Goal: Information Seeking & Learning: Check status

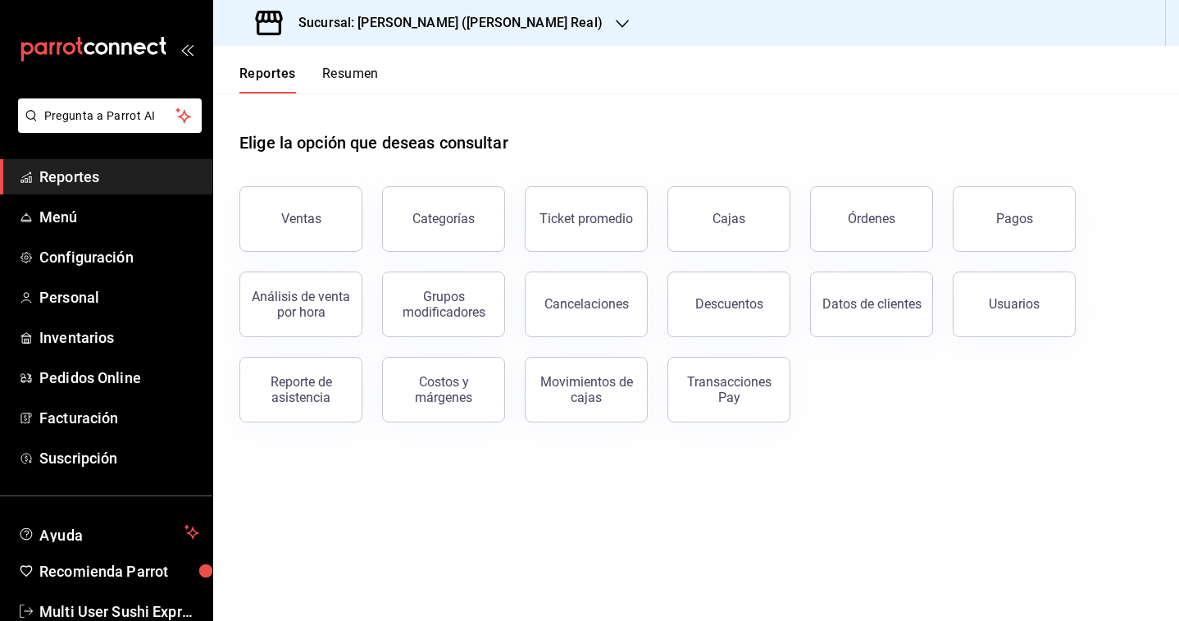
click at [450, 27] on h3 "Sucursal: [PERSON_NAME] ([PERSON_NAME] Real)" at bounding box center [443, 23] width 317 height 20
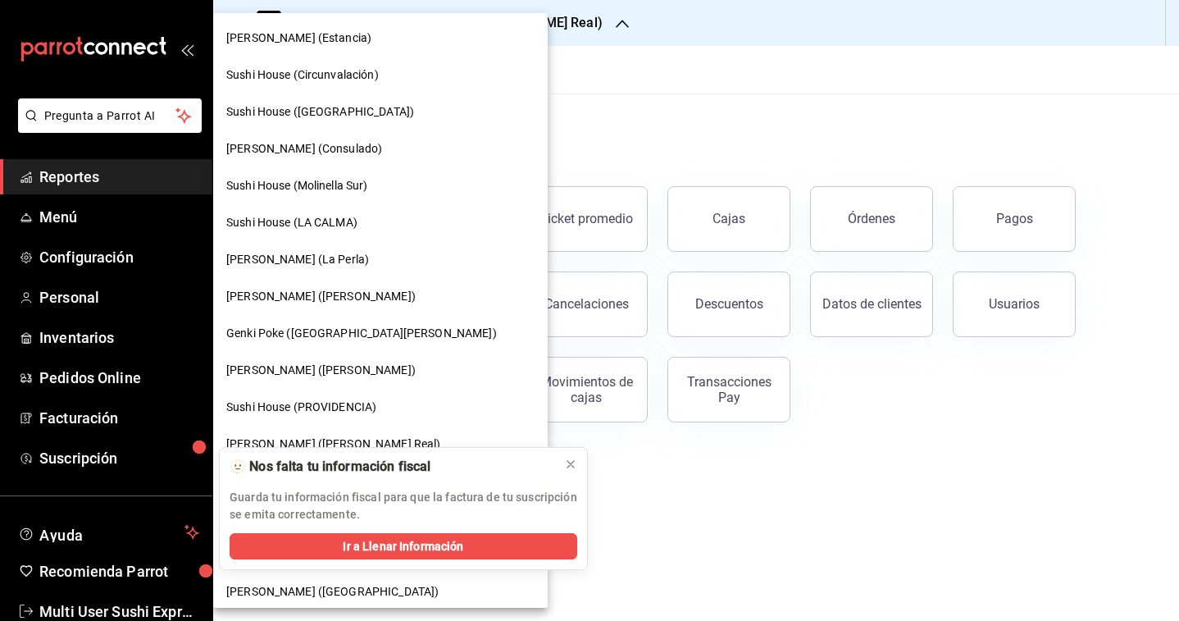
click at [320, 344] on div "Genki Poke ([GEOGRAPHIC_DATA][PERSON_NAME])" at bounding box center [380, 333] width 335 height 37
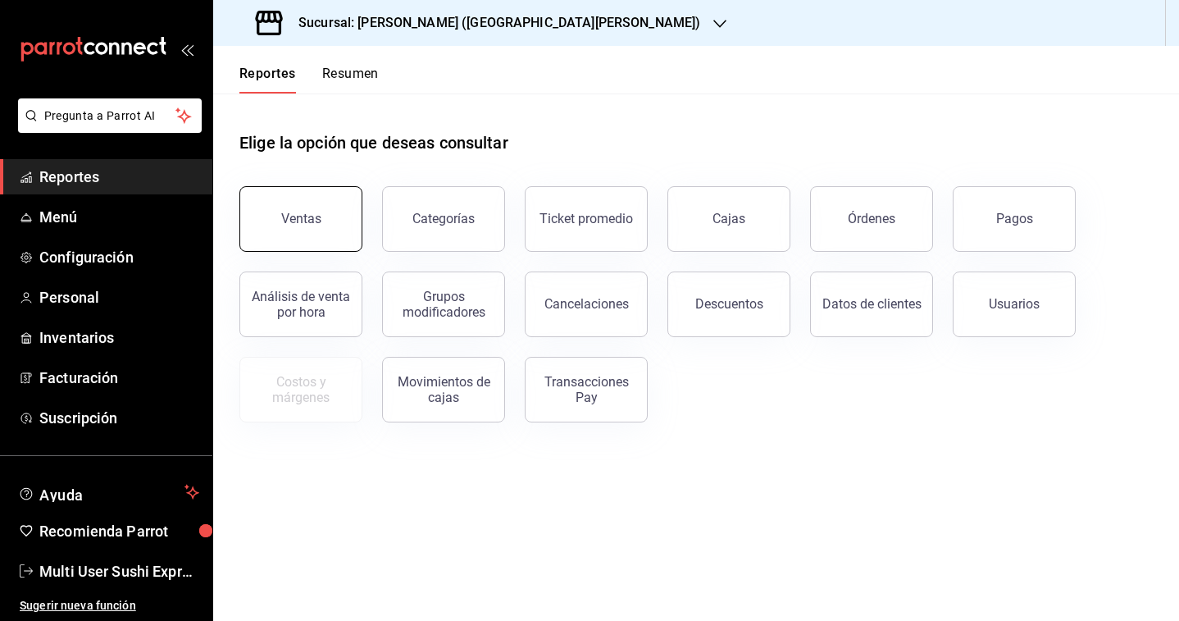
click at [334, 221] on button "Ventas" at bounding box center [300, 219] width 123 height 66
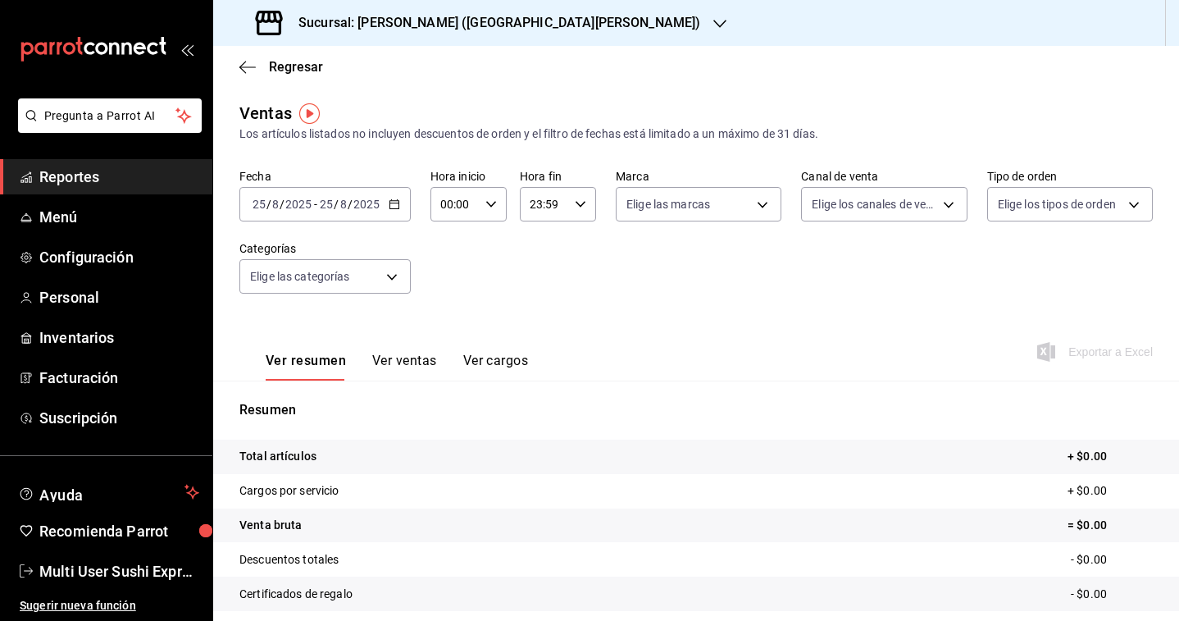
click at [380, 198] on div "[DATE] [DATE]" at bounding box center [349, 204] width 64 height 13
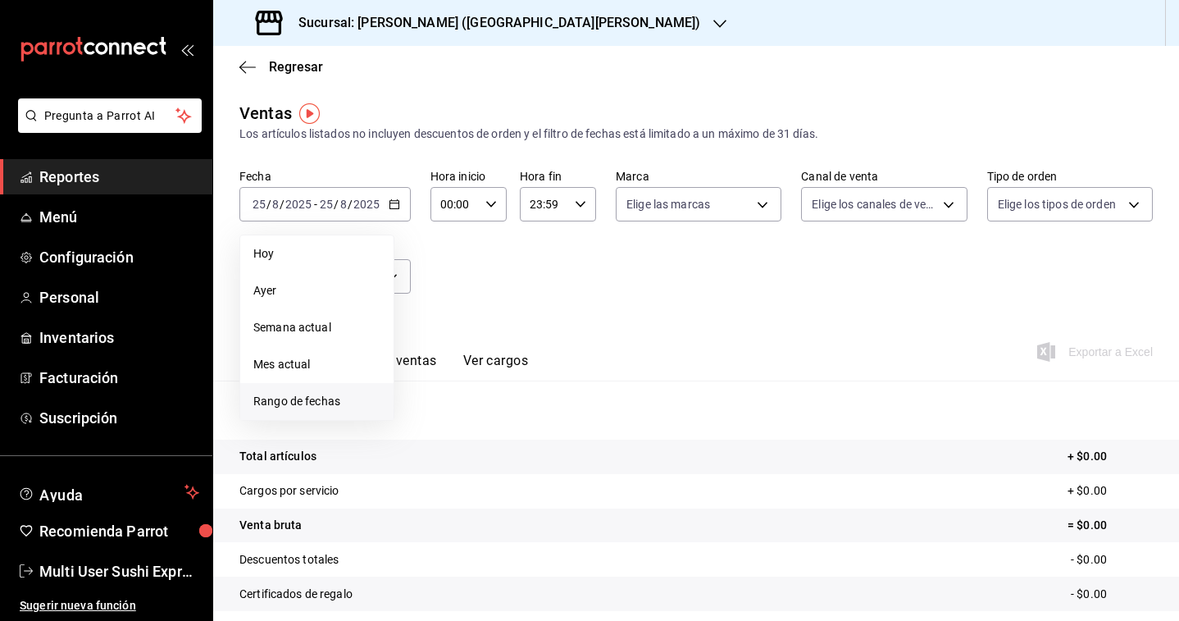
click at [332, 408] on span "Rango de fechas" at bounding box center [316, 401] width 127 height 17
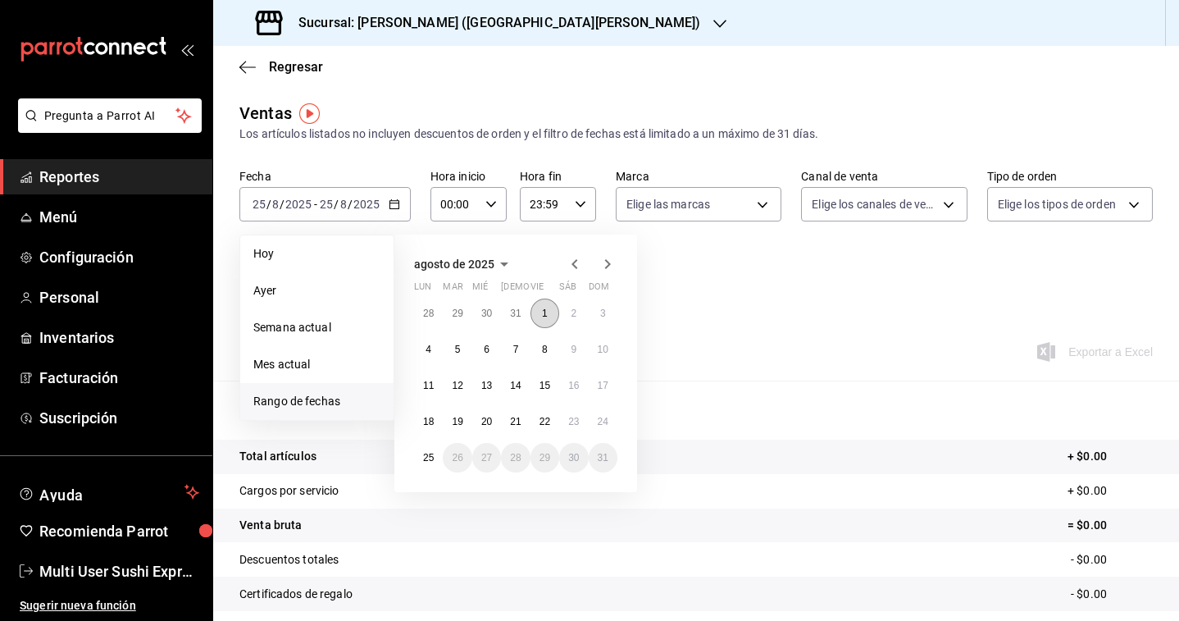
click at [537, 311] on button "1" at bounding box center [545, 314] width 29 height 30
click at [426, 462] on abbr "25" at bounding box center [428, 457] width 11 height 11
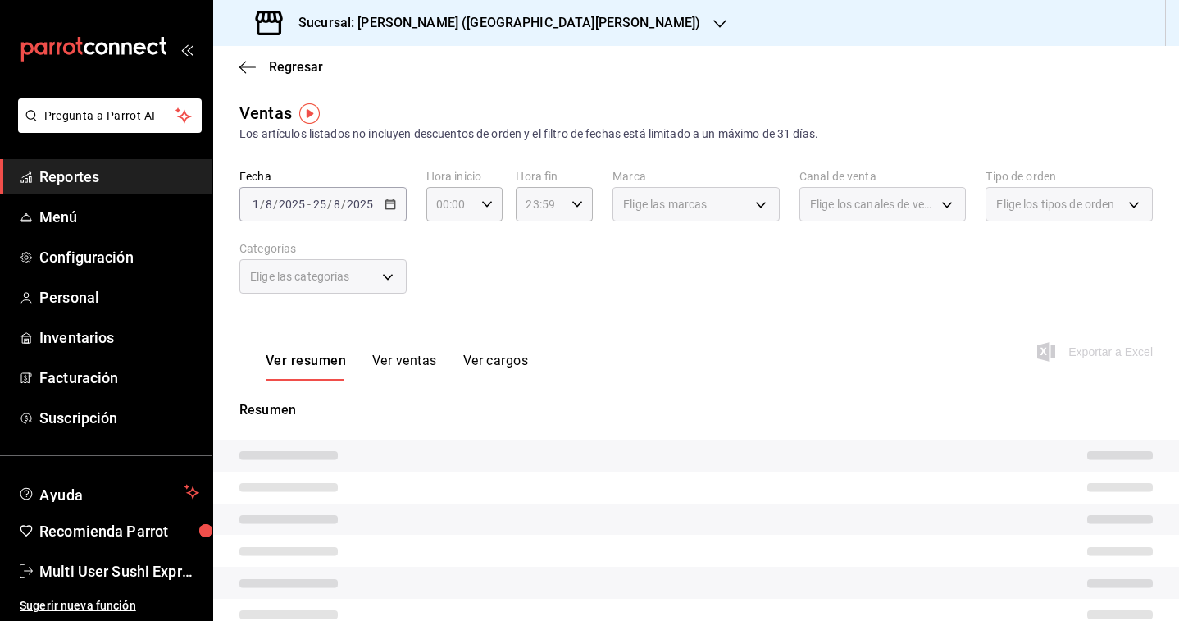
click at [748, 185] on div "Elige las marcas" at bounding box center [696, 200] width 167 height 41
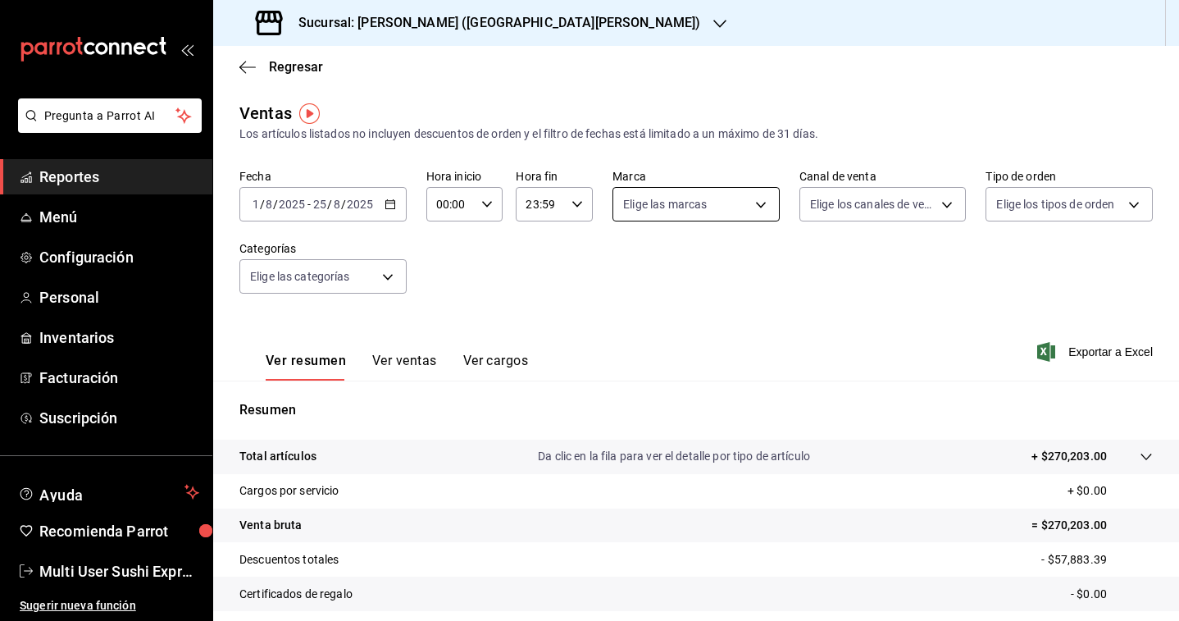
click at [729, 197] on body "Pregunta a Parrot AI Reportes Menú Configuración Personal Inventarios Facturaci…" at bounding box center [589, 310] width 1179 height 621
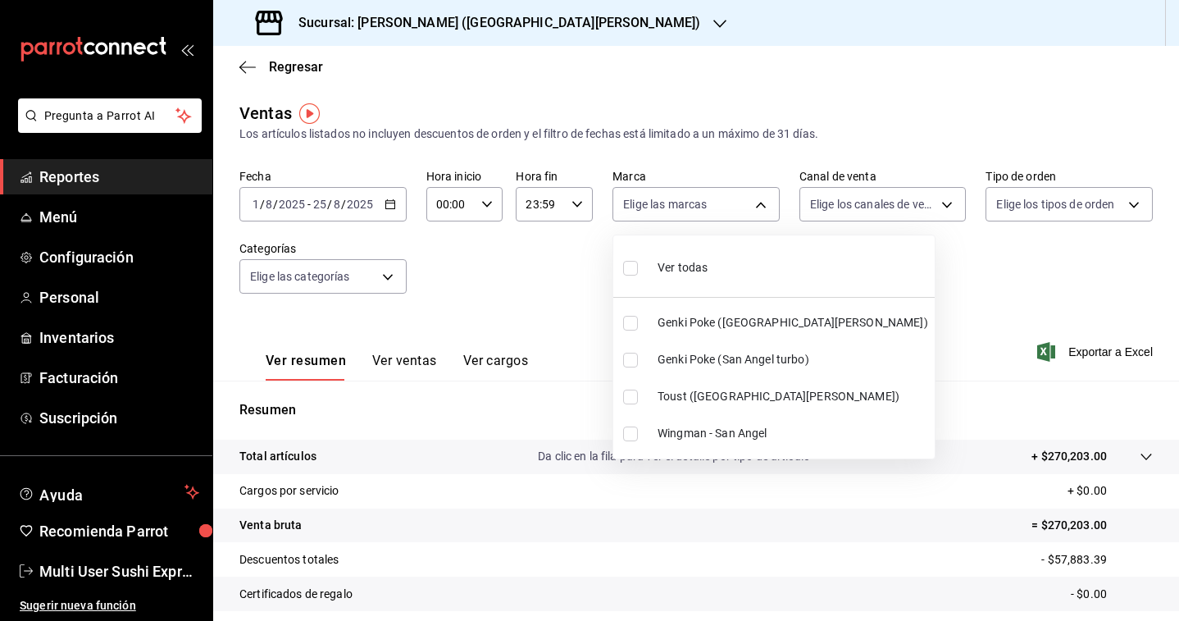
click at [687, 431] on span "Wingman - San Angel" at bounding box center [793, 433] width 271 height 17
type input "192cdc13-a7c6-424d-bef3-3ce23edb782a"
checkbox input "true"
click at [894, 367] on div at bounding box center [589, 310] width 1179 height 621
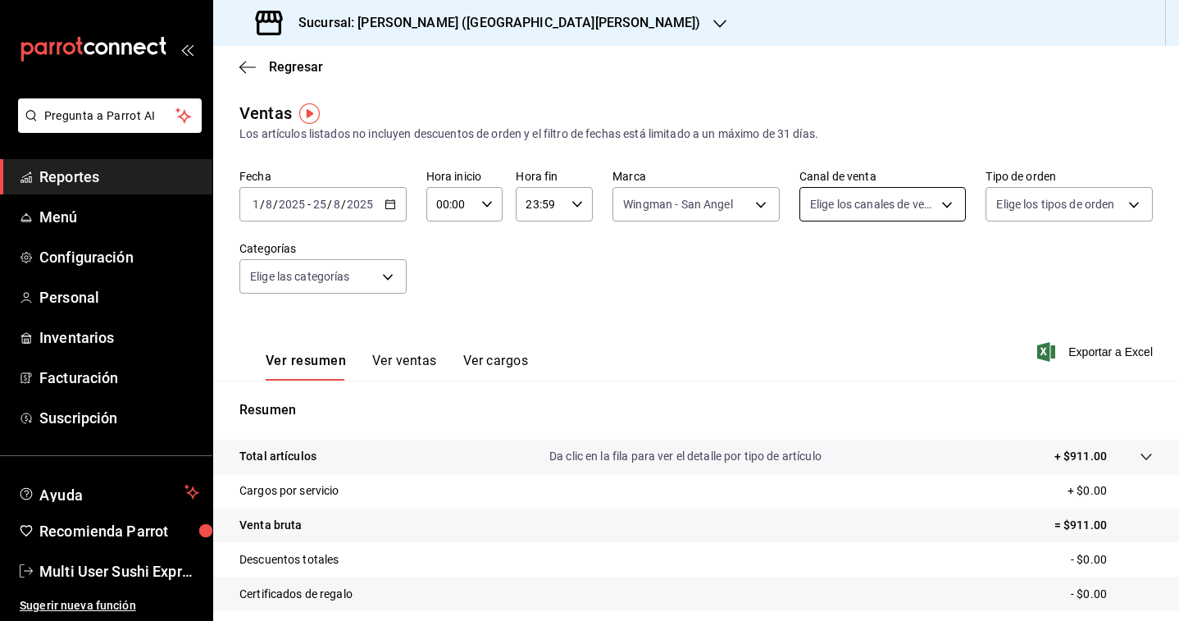
click at [903, 202] on body "Pregunta a Parrot AI Reportes Menú Configuración Personal Inventarios Facturaci…" at bounding box center [589, 310] width 1179 height 621
click at [814, 269] on input "checkbox" at bounding box center [817, 268] width 15 height 15
checkbox input "true"
type input "PARROT,UBER_EATS,RAPPI,DIDI_FOOD,ONLINE"
checkbox input "true"
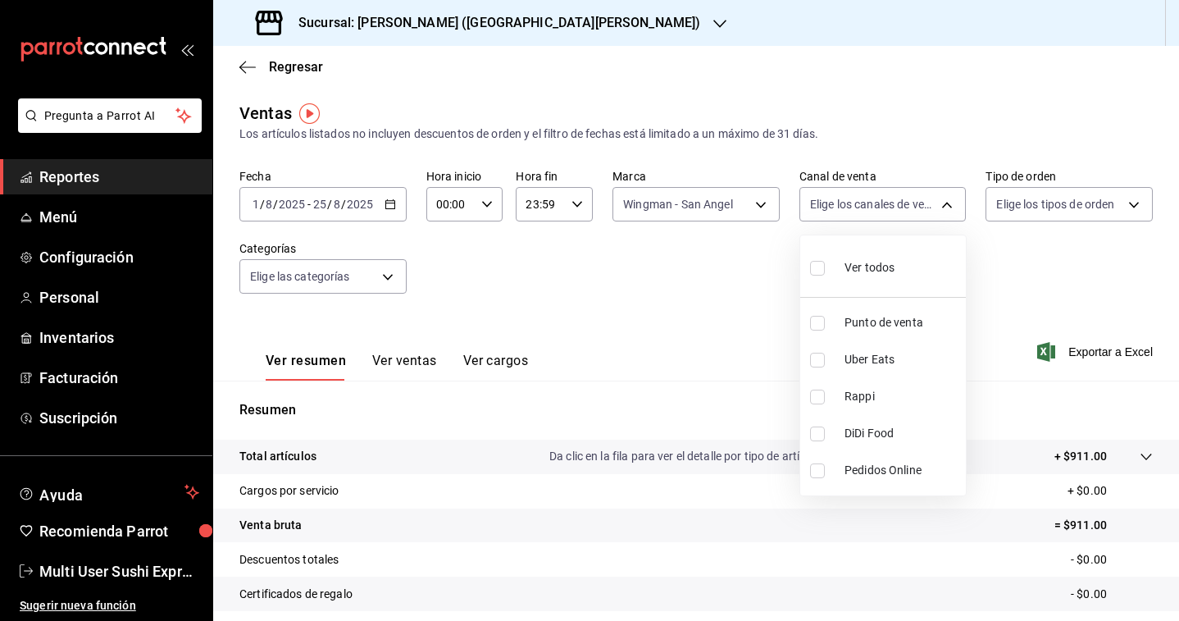
checkbox input "true"
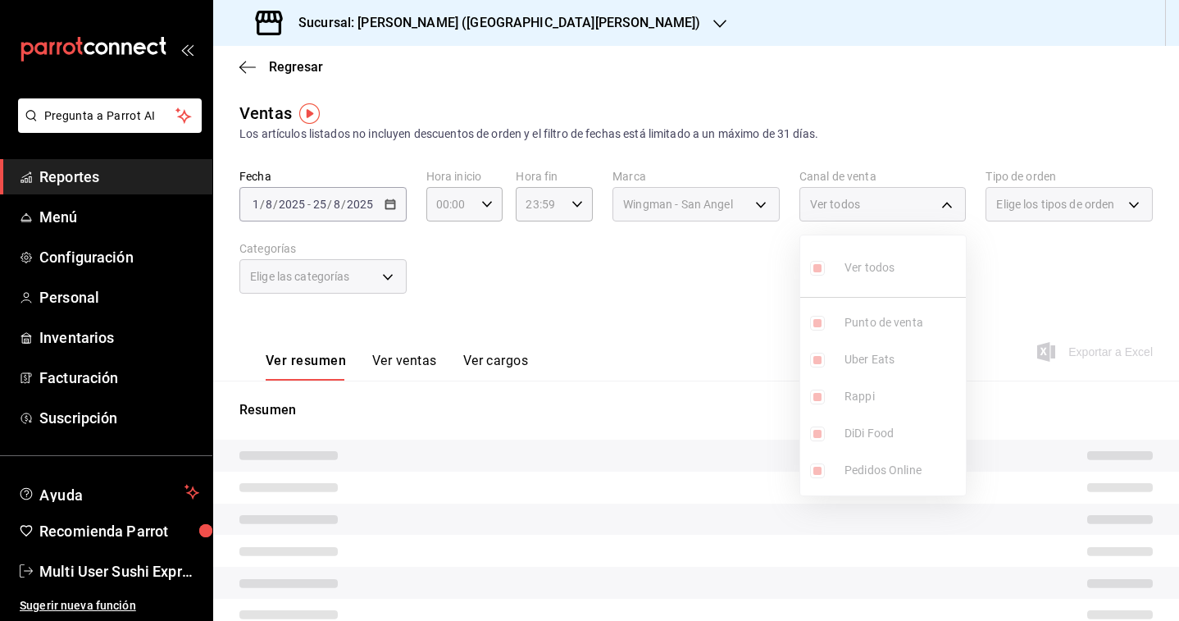
click at [764, 329] on div at bounding box center [589, 310] width 1179 height 621
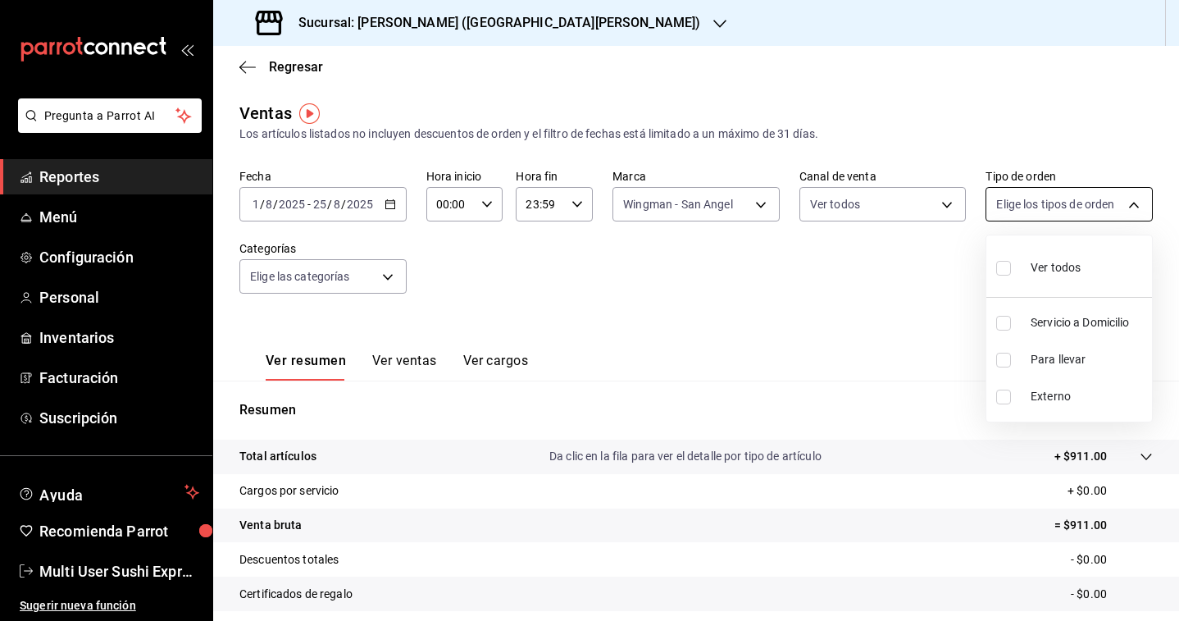
click at [1050, 202] on body "Pregunta a Parrot AI Reportes Menú Configuración Personal Inventarios Facturaci…" at bounding box center [589, 310] width 1179 height 621
click at [1001, 270] on input "checkbox" at bounding box center [1003, 268] width 15 height 15
checkbox input "true"
type input "cc022fb4-9f2d-45d4-a8a3-49e68bcf315d,fbbcb0bc-18e4-4e94-9836-b44bee3983cf,EXTER…"
checkbox input "true"
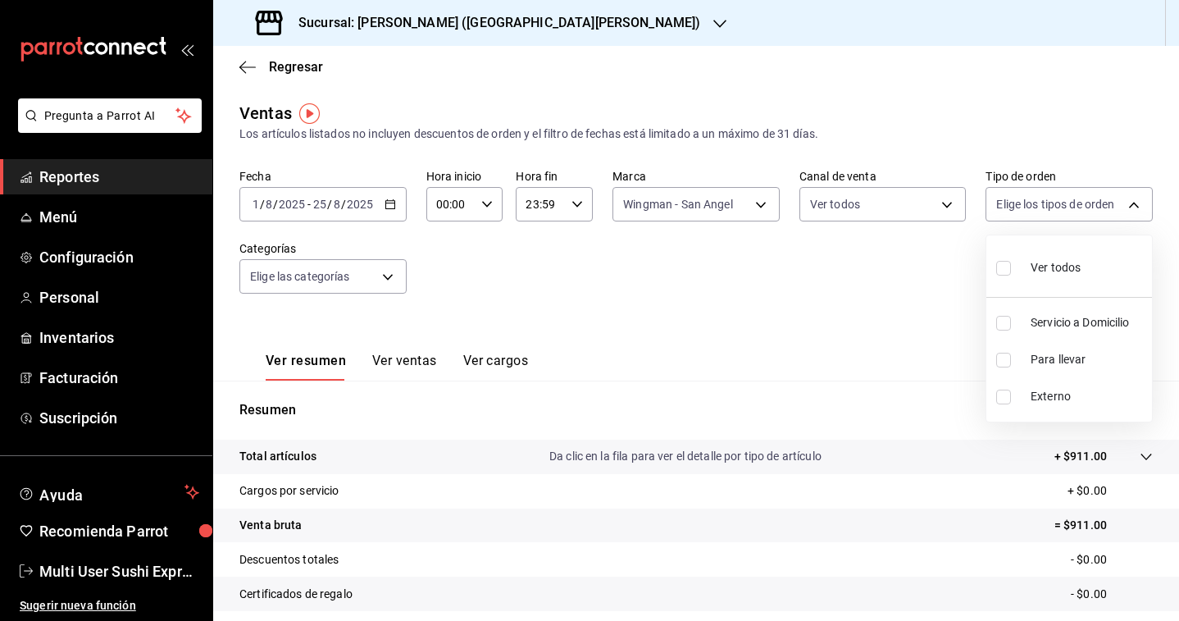
checkbox input "true"
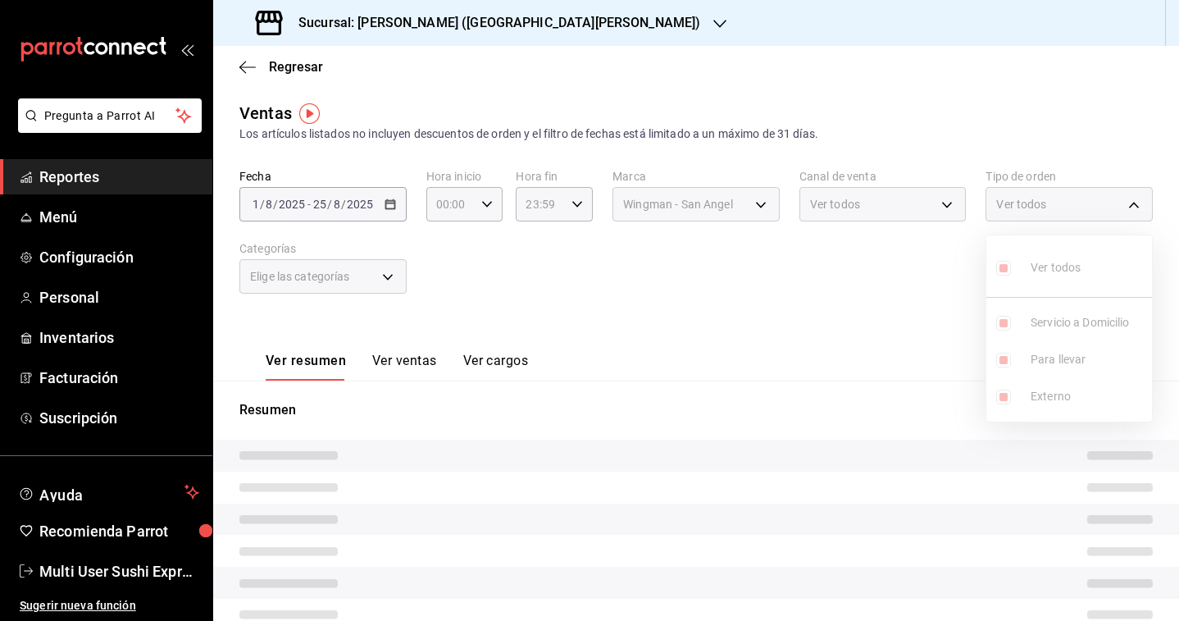
click at [893, 332] on div at bounding box center [589, 310] width 1179 height 621
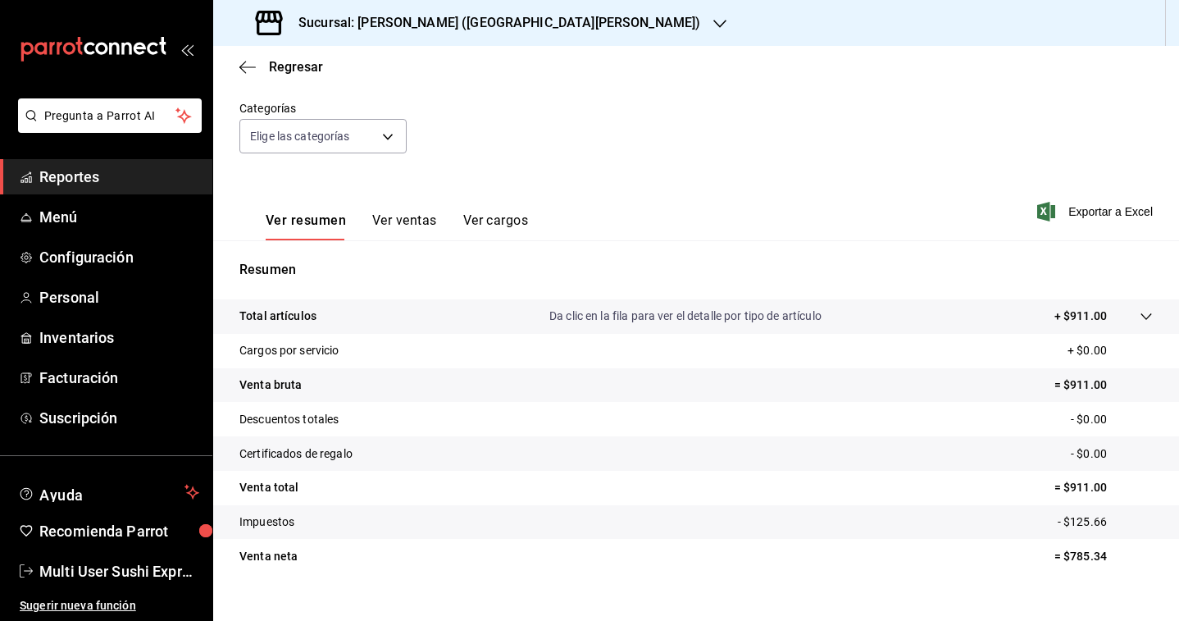
scroll to position [165, 0]
